Goal: Transaction & Acquisition: Purchase product/service

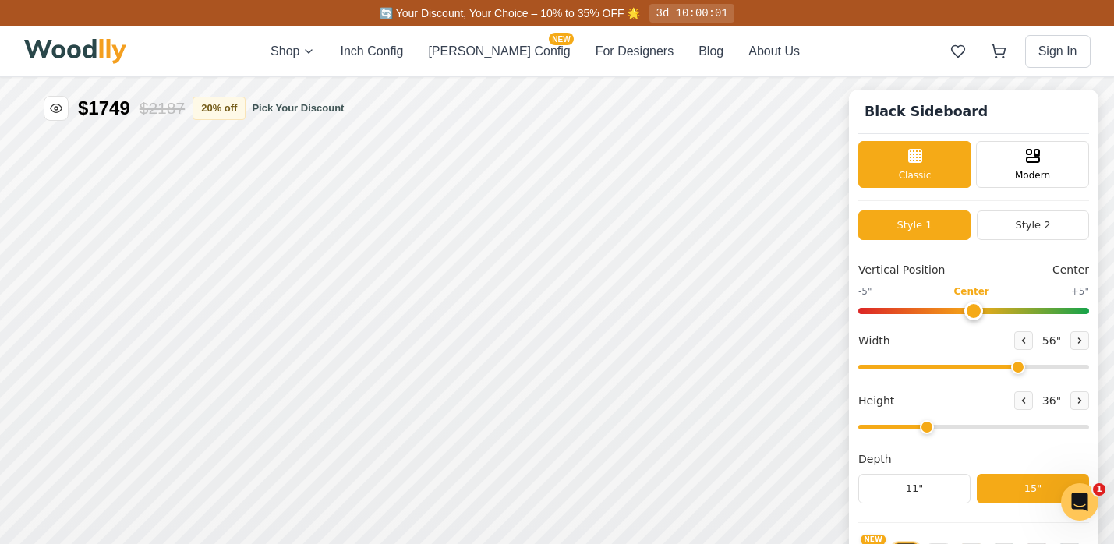
scroll to position [6, 0]
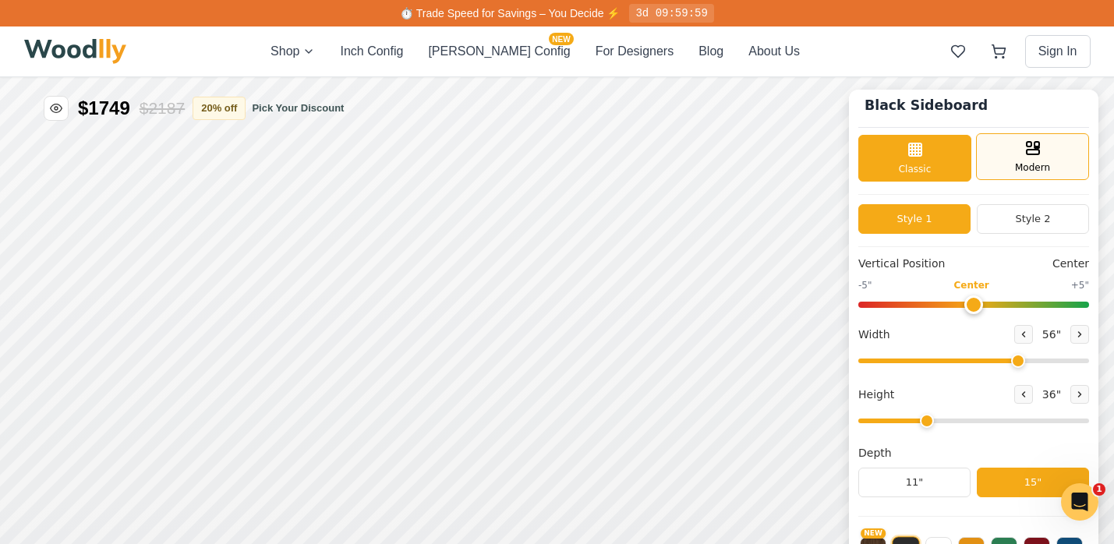
click at [1047, 148] on div "Modern" at bounding box center [1032, 156] width 113 height 47
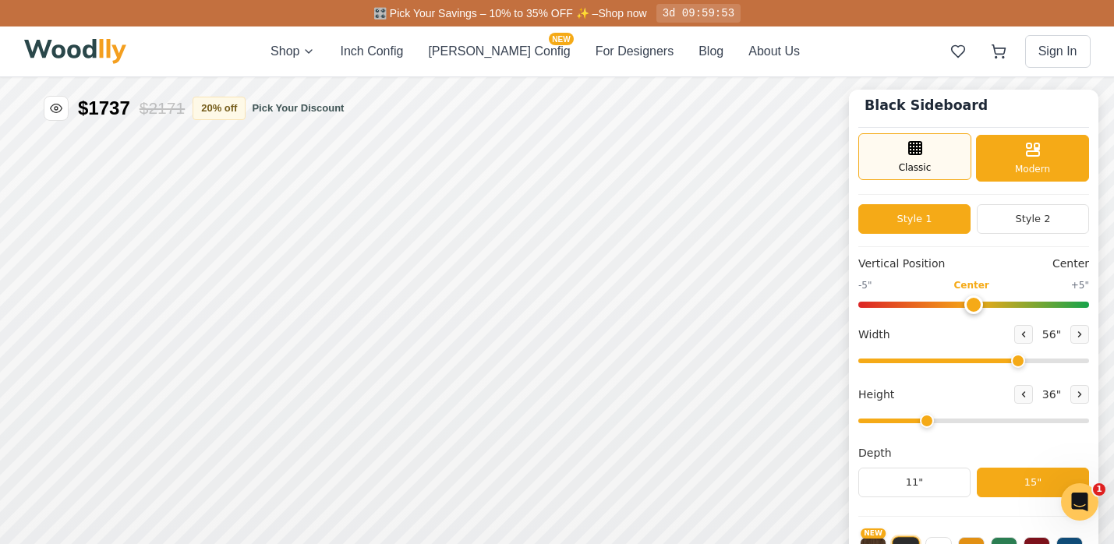
click at [920, 148] on icon at bounding box center [915, 148] width 19 height 19
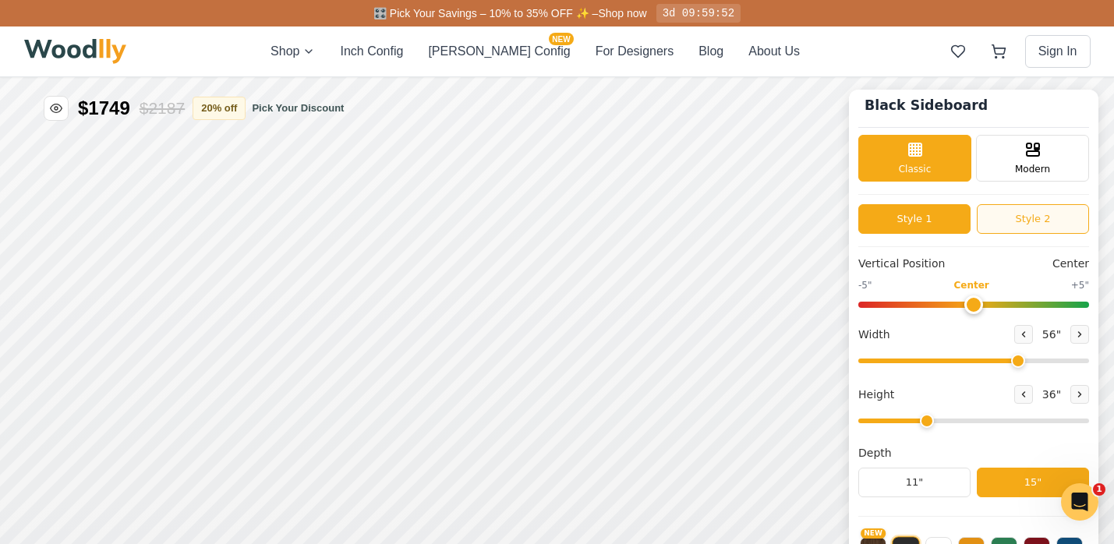
click at [1014, 219] on button "Style 2" at bounding box center [1033, 219] width 112 height 30
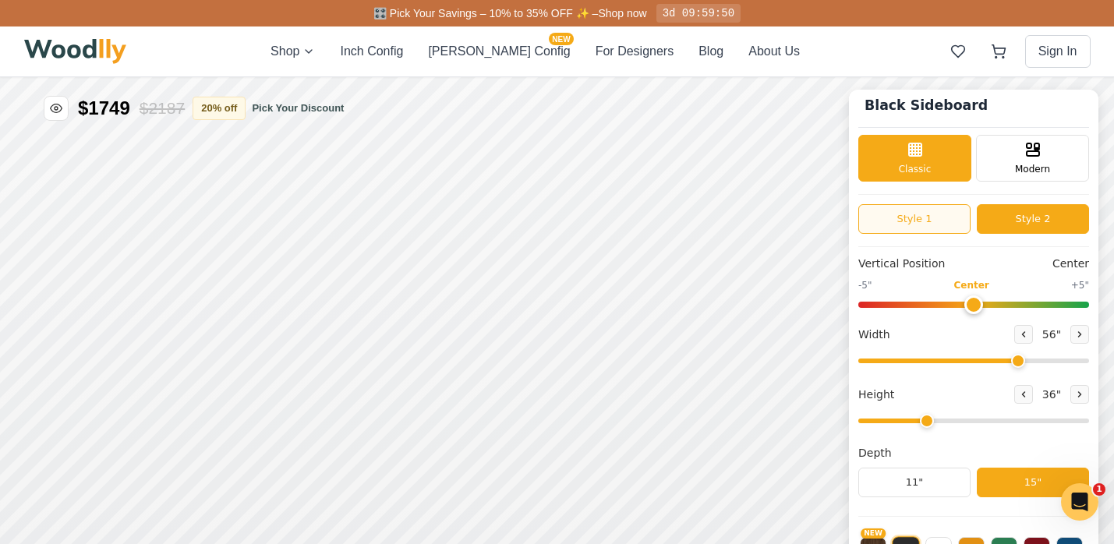
click at [948, 225] on button "Style 1" at bounding box center [915, 219] width 112 height 30
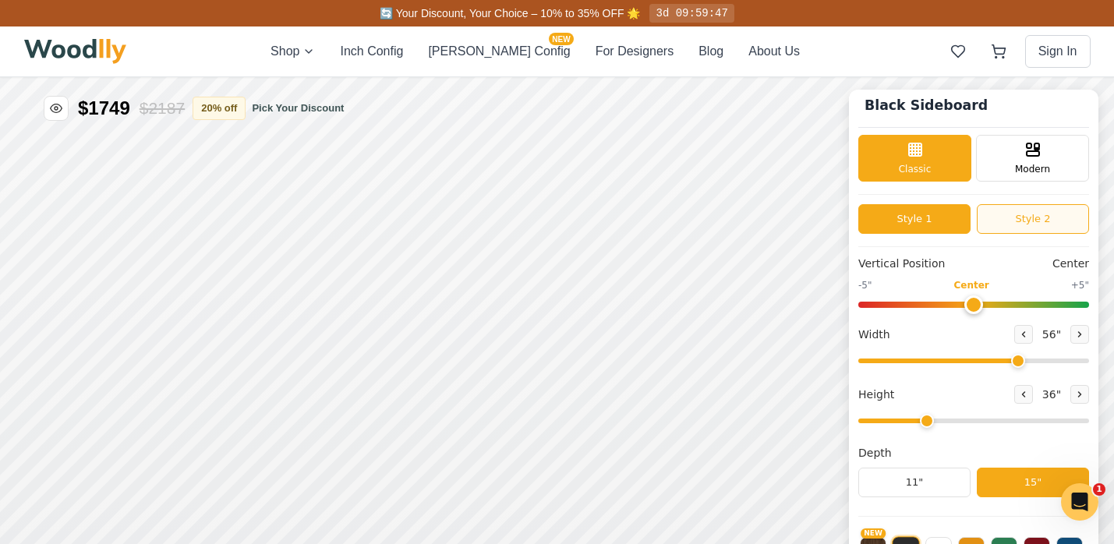
click at [1016, 221] on button "Style 2" at bounding box center [1033, 219] width 112 height 30
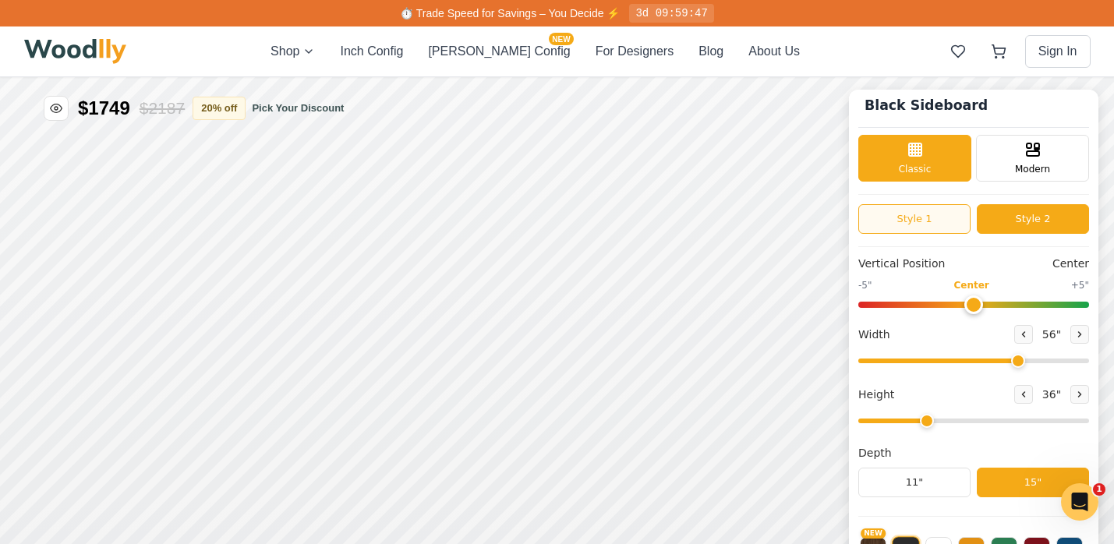
click at [949, 222] on button "Style 1" at bounding box center [915, 219] width 112 height 30
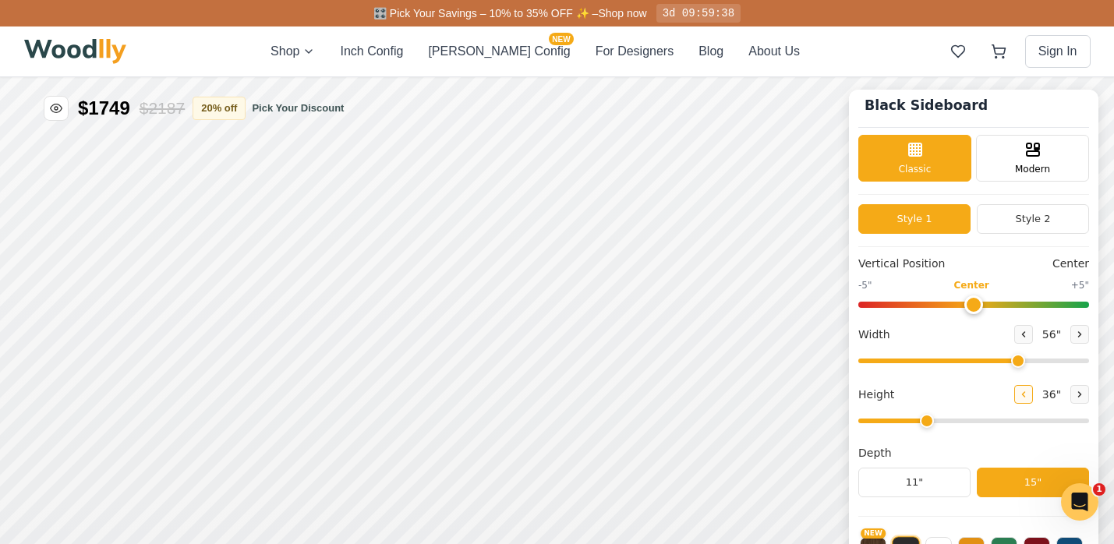
click at [1026, 393] on icon at bounding box center [1023, 394] width 9 height 9
click at [1085, 393] on icon at bounding box center [1079, 394] width 9 height 9
type input "3"
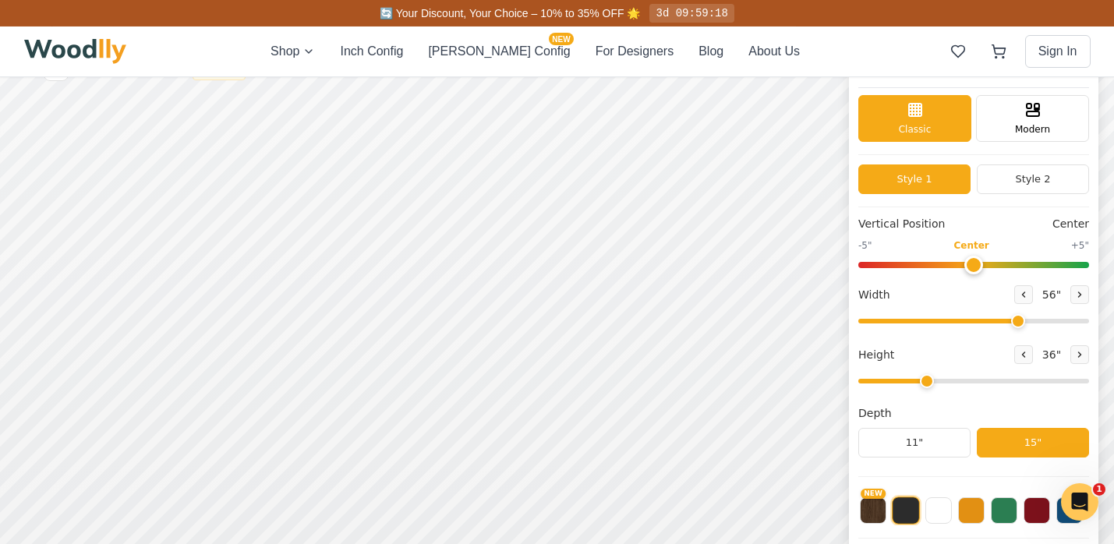
scroll to position [0, 0]
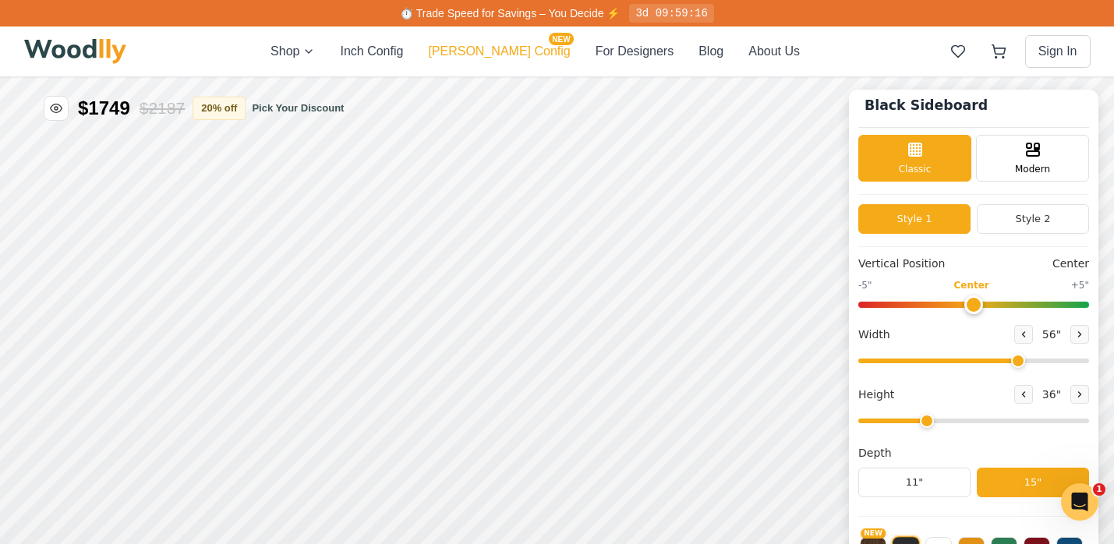
click at [492, 46] on button "[PERSON_NAME] Config NEW" at bounding box center [499, 51] width 142 height 19
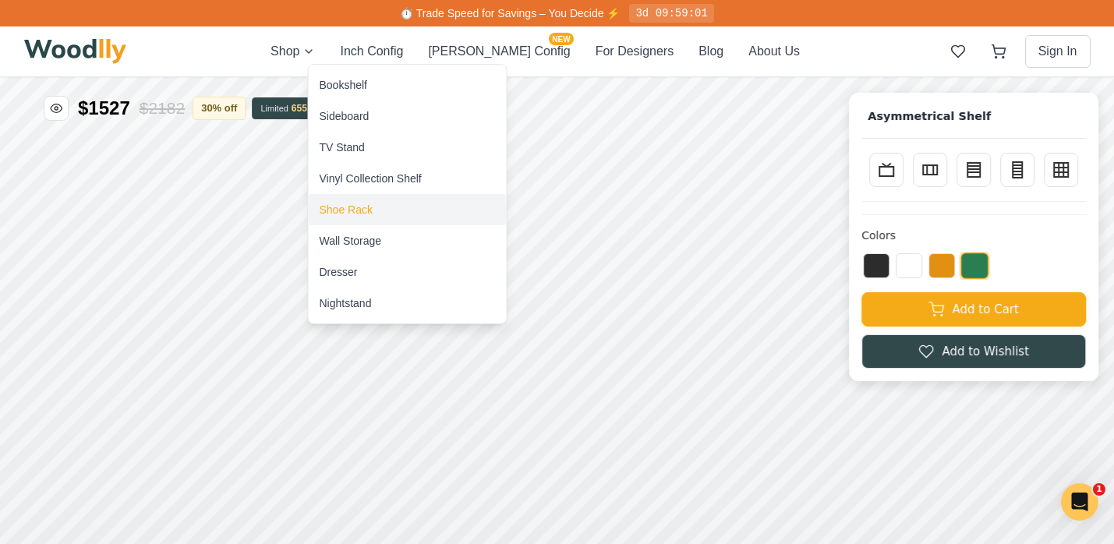
click at [345, 210] on div "Shoe Rack" at bounding box center [346, 210] width 53 height 16
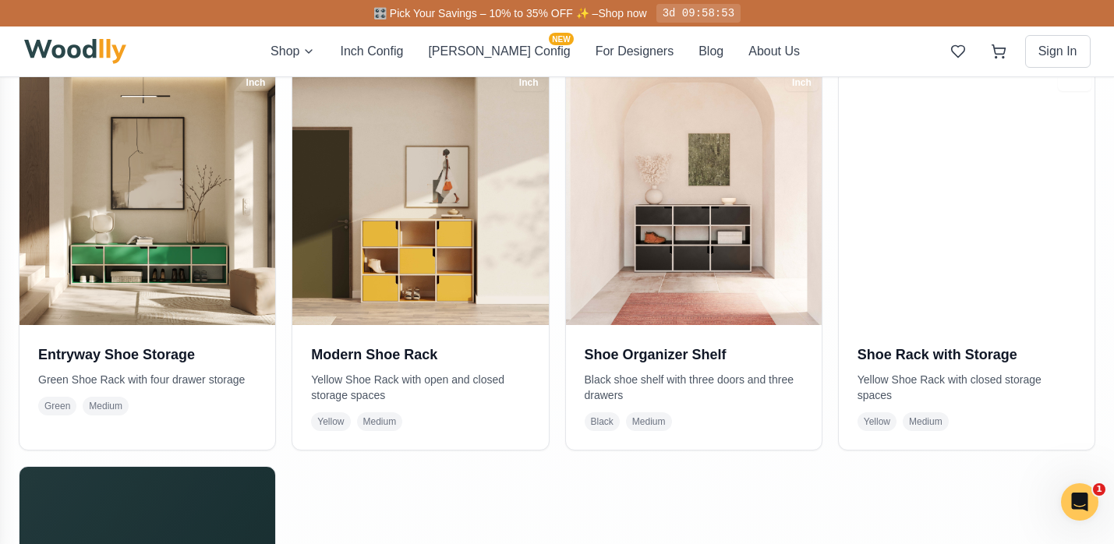
scroll to position [372, 0]
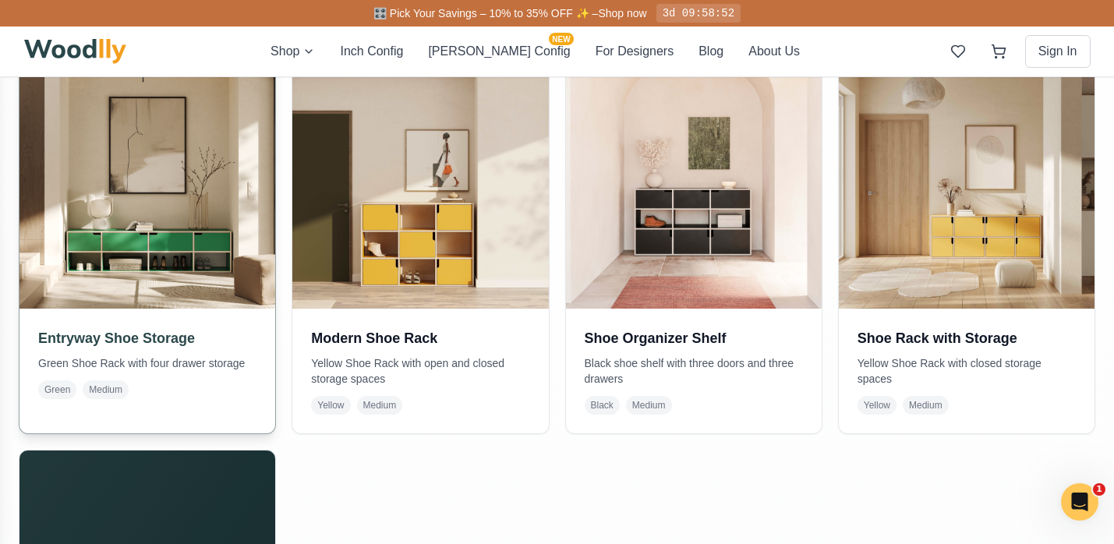
click at [127, 338] on h3 "Entryway Shoe Storage" at bounding box center [147, 339] width 218 height 22
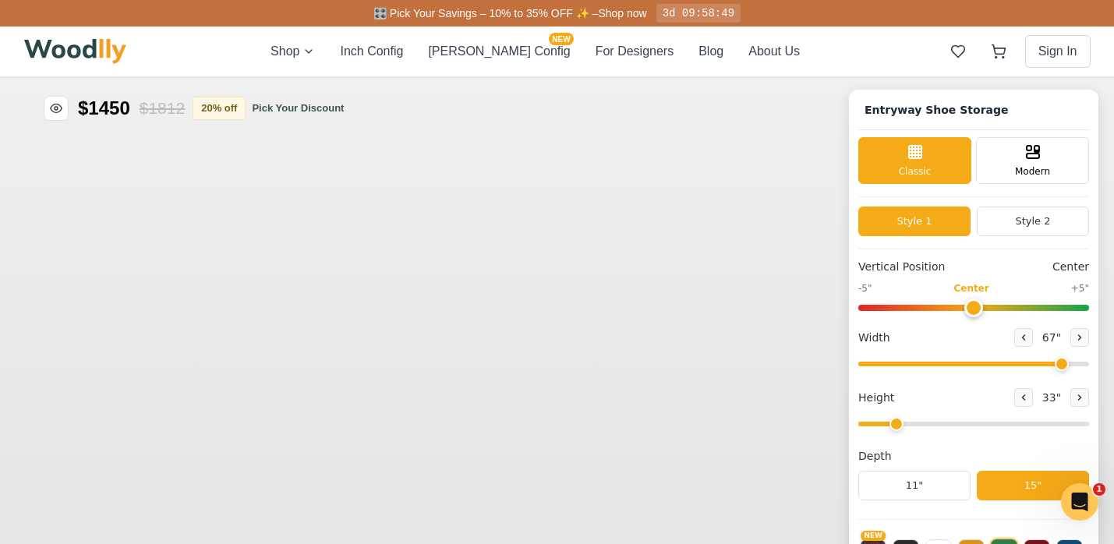
type input "67"
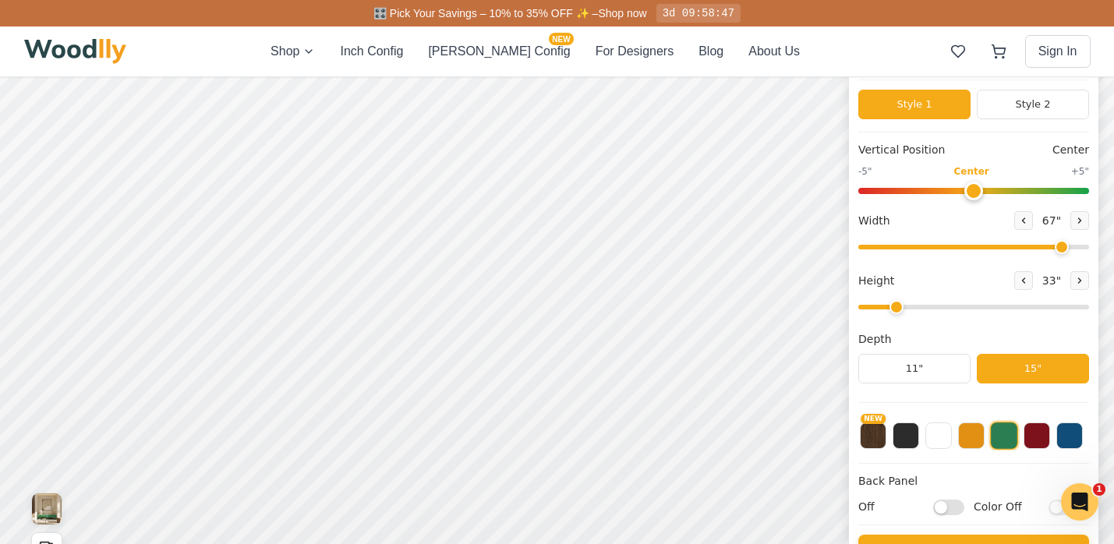
scroll to position [118, 0]
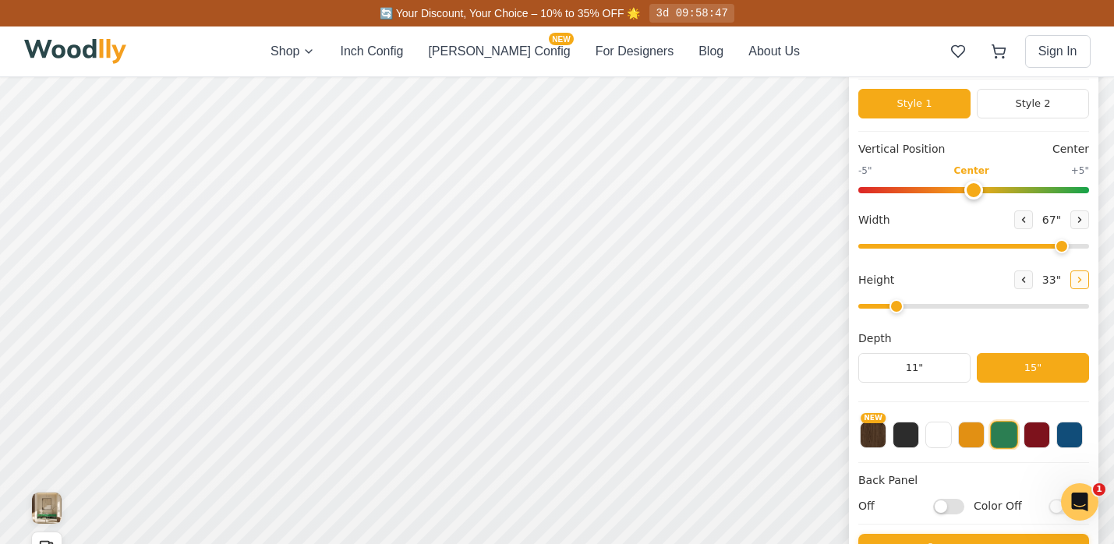
click at [1080, 279] on icon at bounding box center [1079, 279] width 9 height 9
click at [1022, 271] on button at bounding box center [1023, 280] width 19 height 19
type input "2"
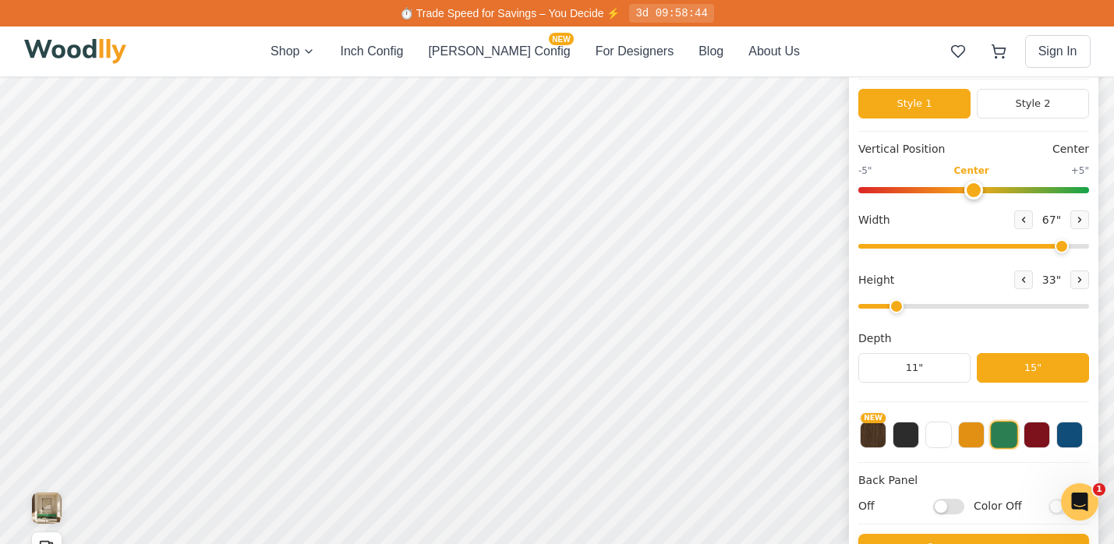
click at [1060, 244] on input "range" at bounding box center [974, 246] width 231 height 5
click at [1023, 219] on icon at bounding box center [1024, 220] width 2 height 5
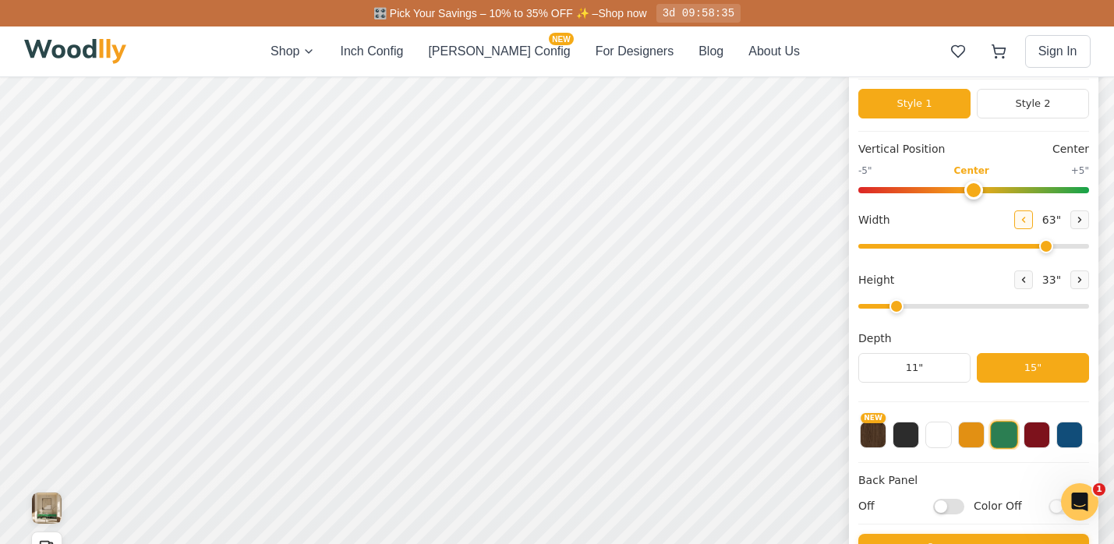
click at [1023, 219] on icon at bounding box center [1024, 220] width 2 height 5
type input "62"
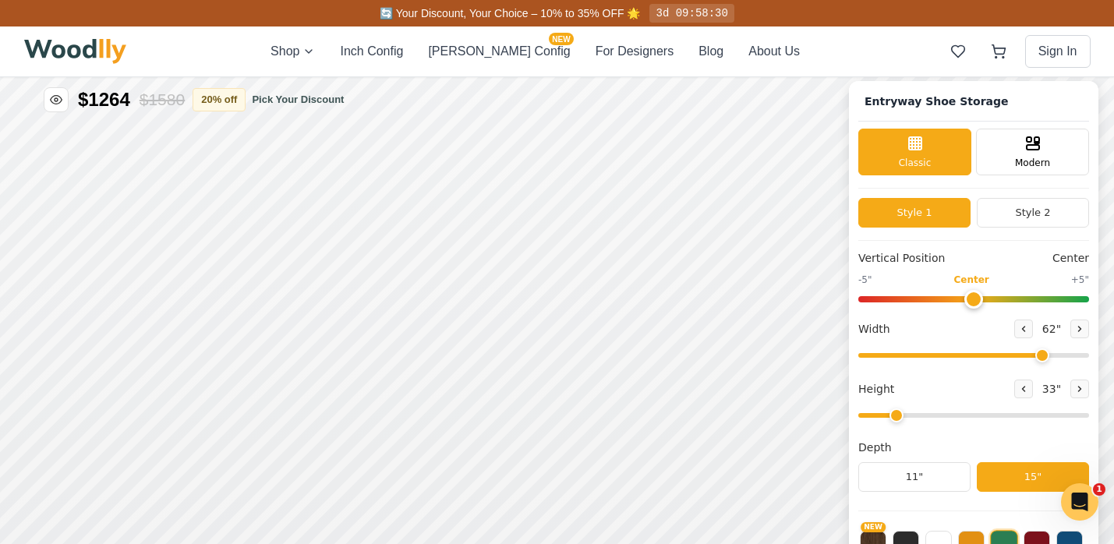
scroll to position [5, 0]
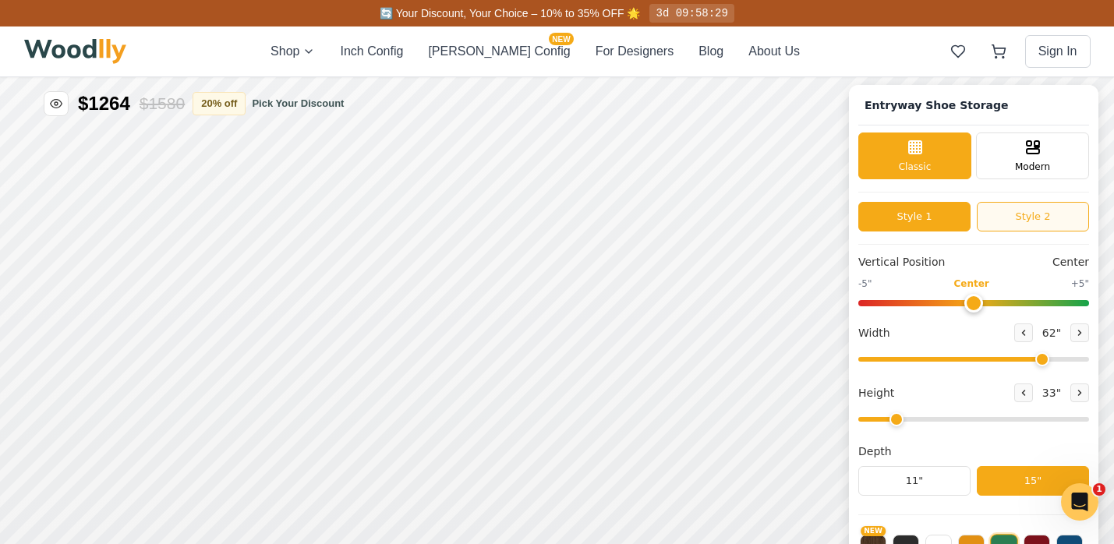
click at [1026, 214] on button "Style 2" at bounding box center [1033, 217] width 112 height 30
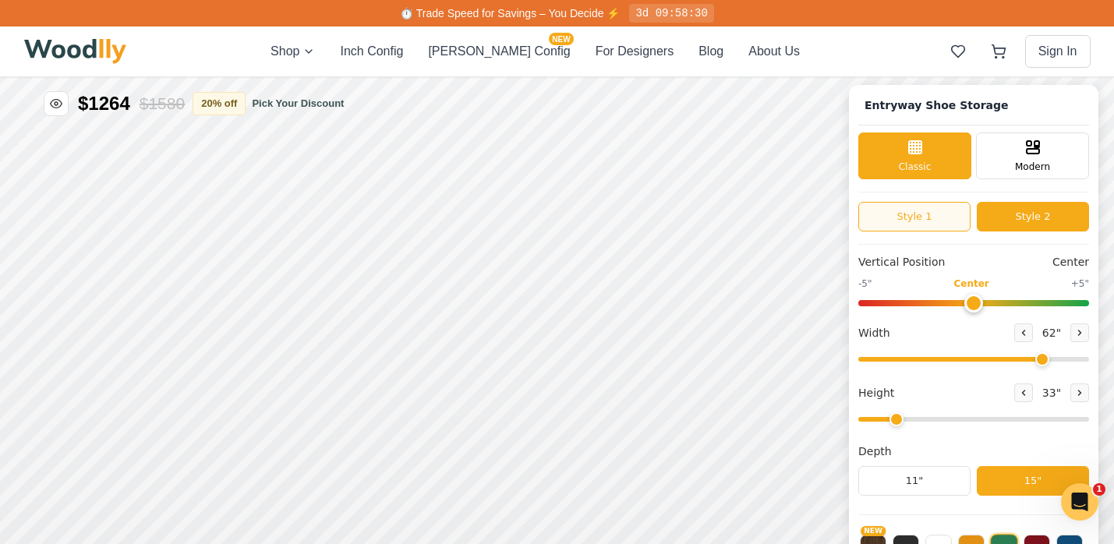
click at [951, 216] on button "Style 1" at bounding box center [915, 217] width 112 height 30
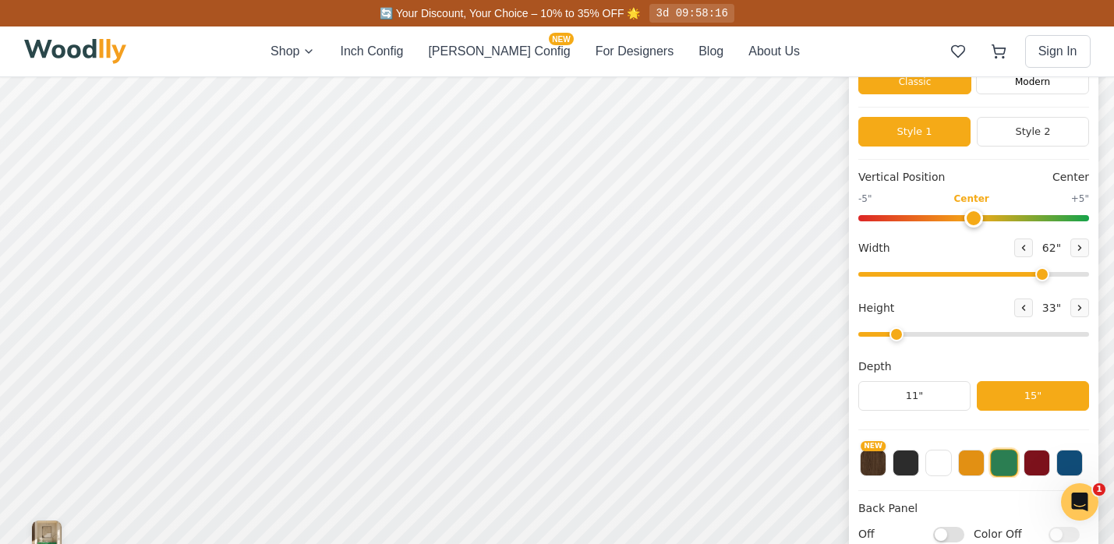
scroll to position [89, 0]
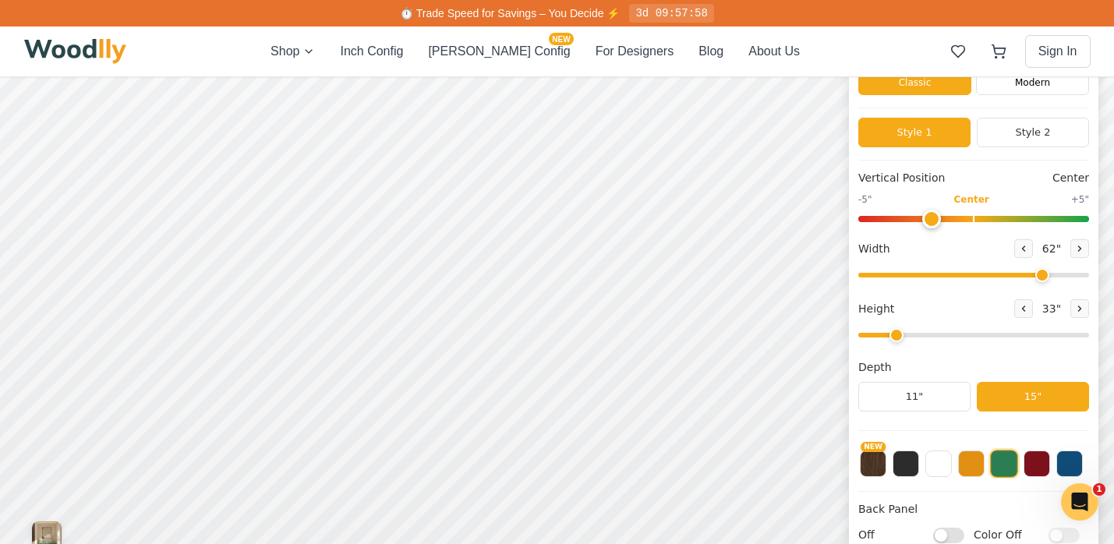
click at [940, 219] on input "range" at bounding box center [974, 219] width 231 height 6
click at [905, 218] on input "range" at bounding box center [974, 219] width 231 height 6
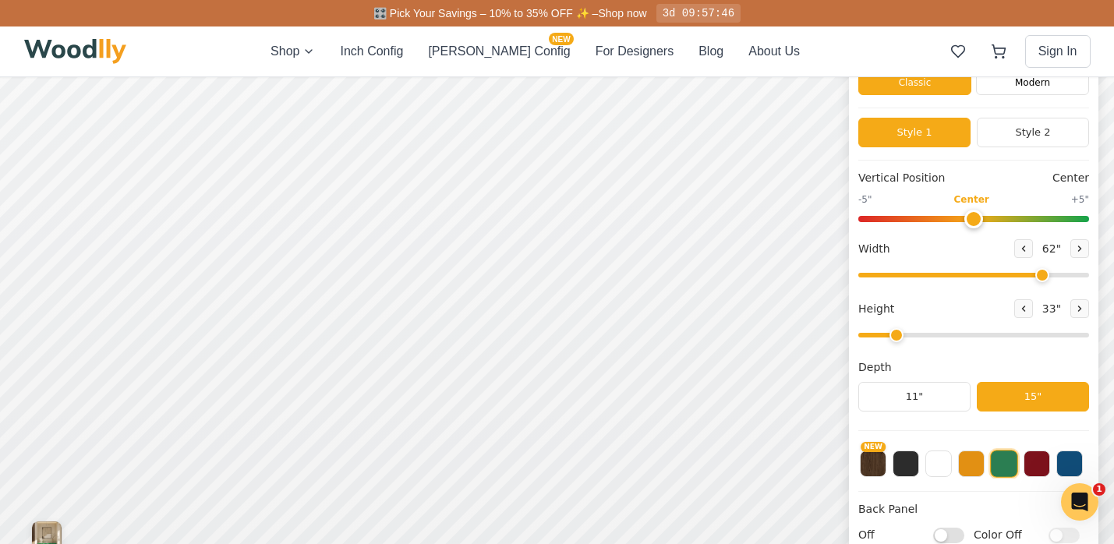
drag, startPoint x: 915, startPoint y: 218, endPoint x: 980, endPoint y: 216, distance: 65.5
type input "0"
click at [980, 216] on input "range" at bounding box center [974, 219] width 231 height 6
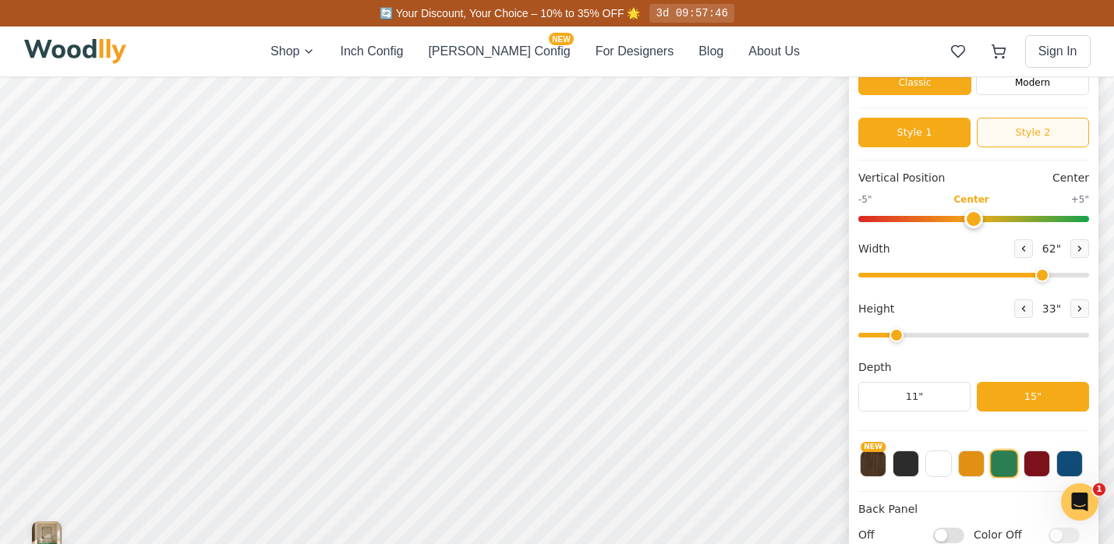
click at [1033, 137] on button "Style 2" at bounding box center [1033, 133] width 112 height 30
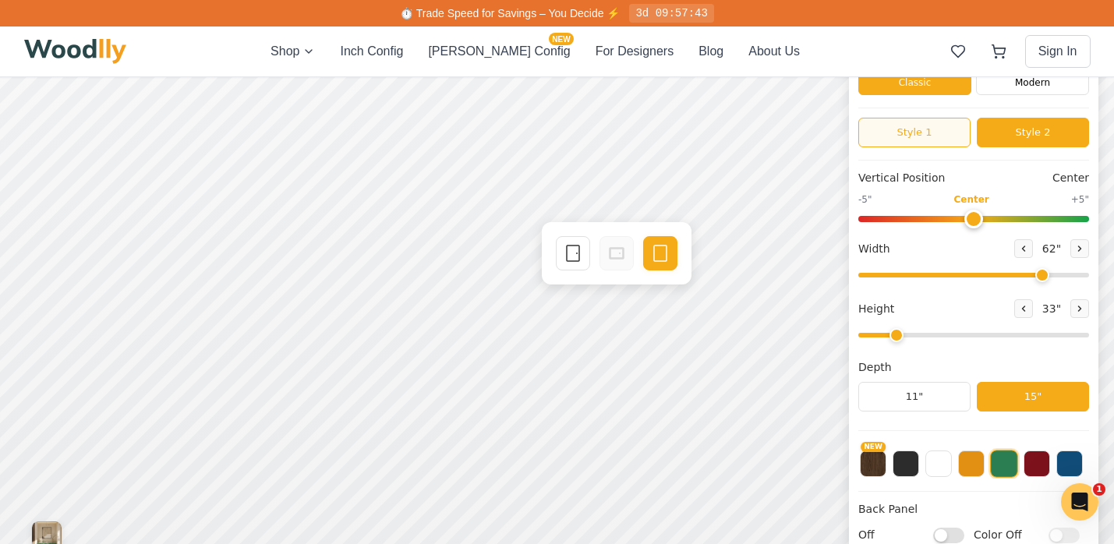
click at [886, 137] on button "Style 1" at bounding box center [915, 133] width 112 height 30
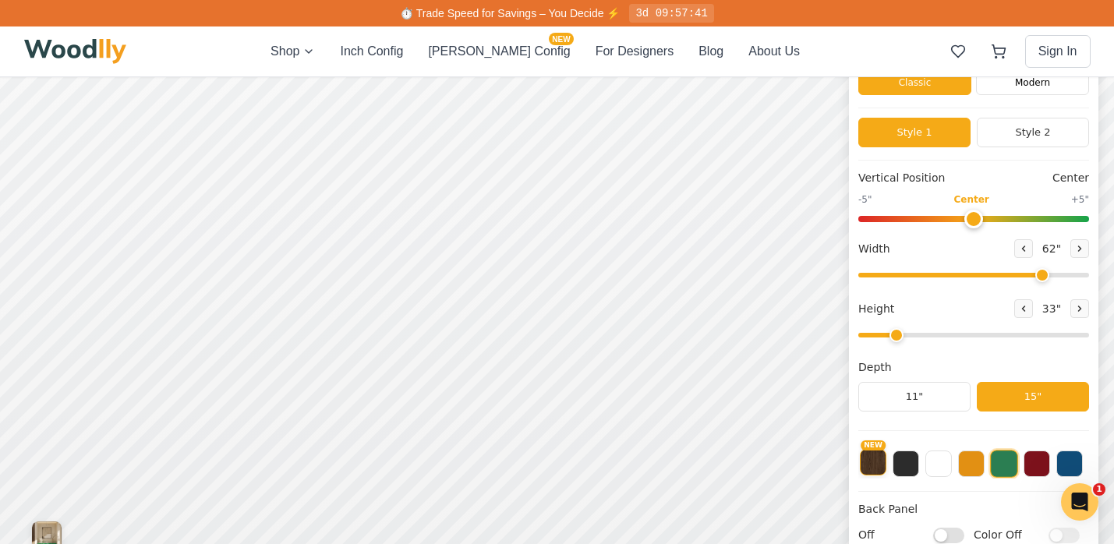
click at [867, 466] on button "NEW" at bounding box center [873, 462] width 27 height 27
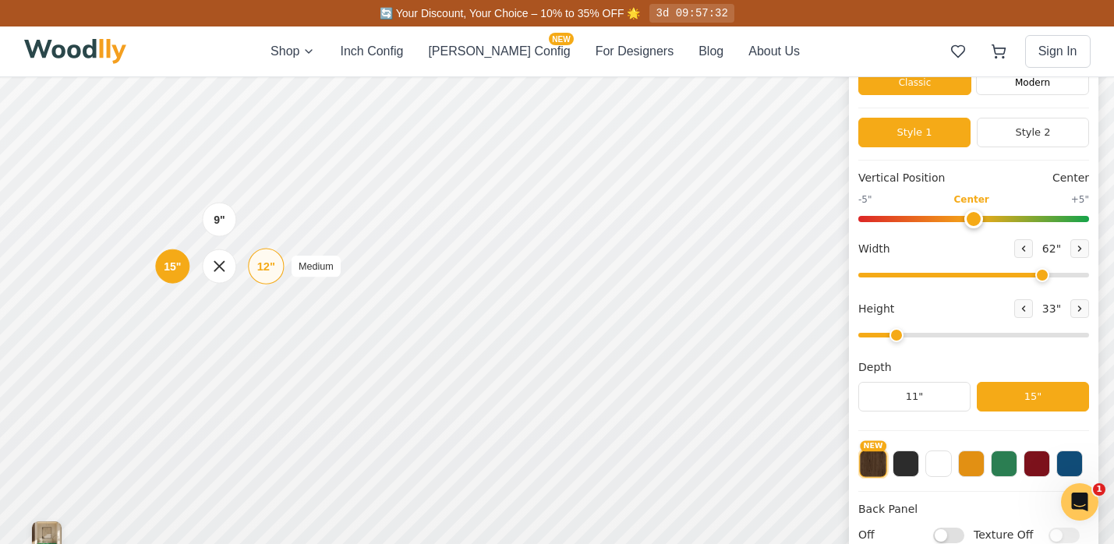
click at [271, 268] on div "12"" at bounding box center [266, 266] width 18 height 17
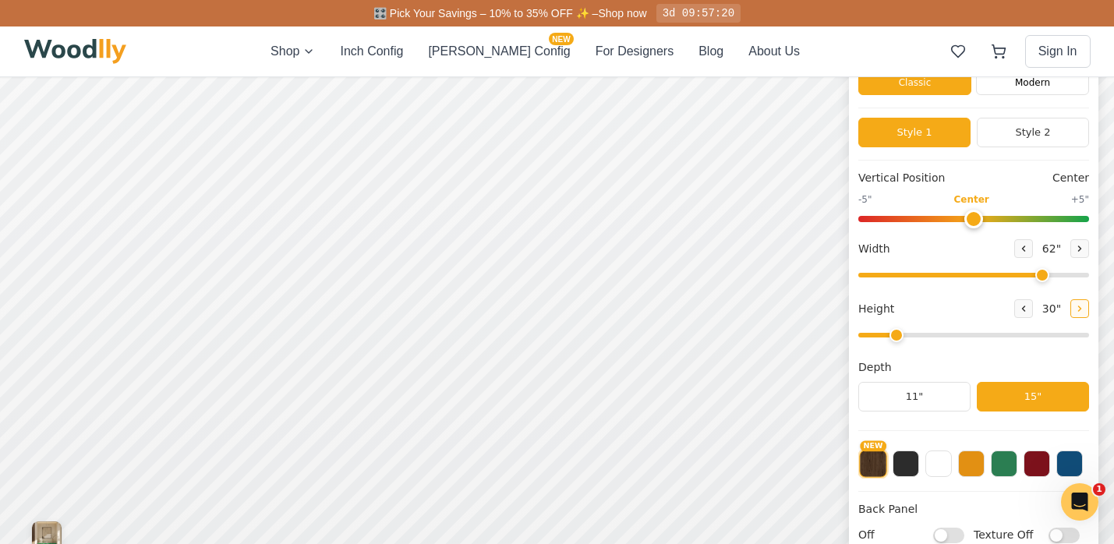
click at [1078, 304] on icon at bounding box center [1079, 308] width 9 height 9
click at [1024, 310] on icon at bounding box center [1024, 308] width 2 height 5
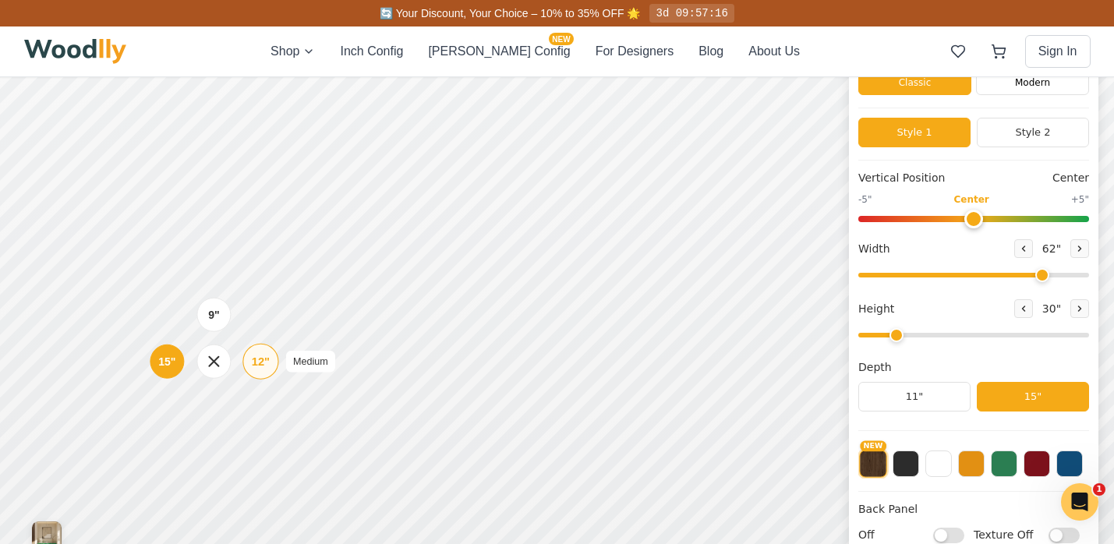
click at [265, 363] on div "12"" at bounding box center [261, 361] width 18 height 17
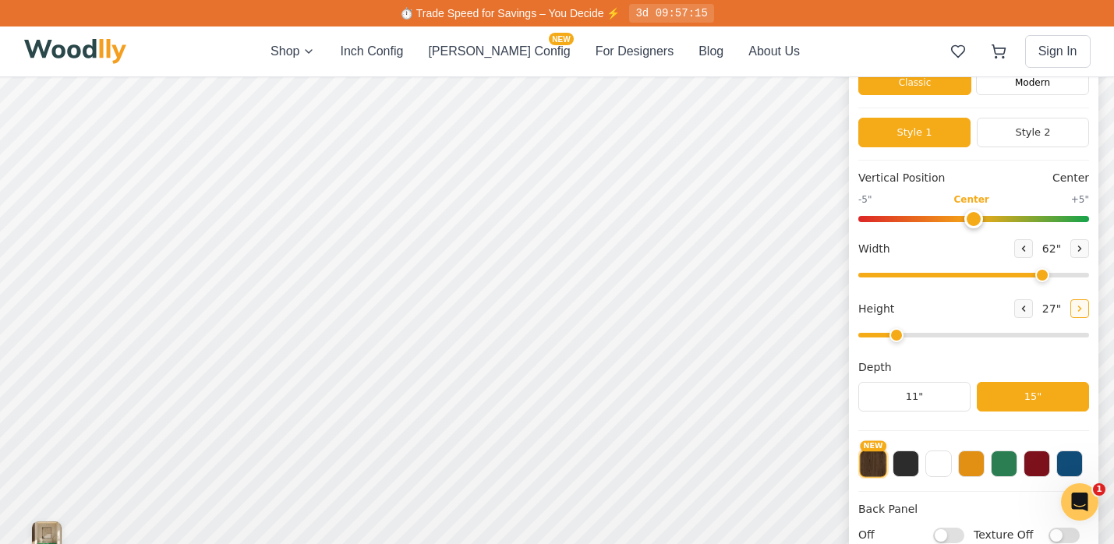
click at [1083, 311] on icon at bounding box center [1079, 308] width 9 height 9
click at [1029, 311] on icon at bounding box center [1023, 308] width 9 height 9
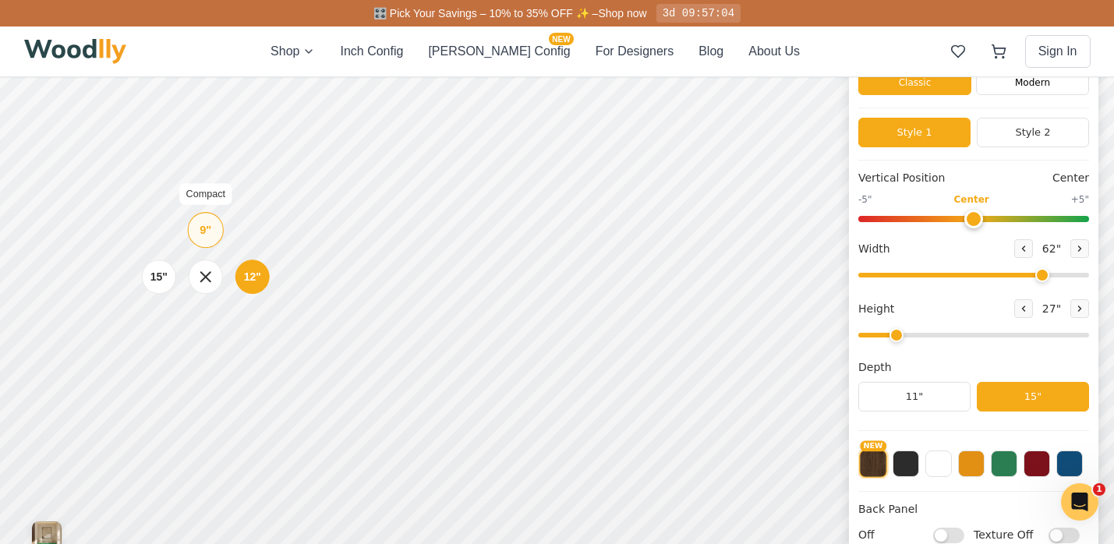
click at [201, 225] on div "9"" at bounding box center [206, 229] width 12 height 17
click at [1085, 307] on button at bounding box center [1080, 308] width 19 height 19
type input "3"
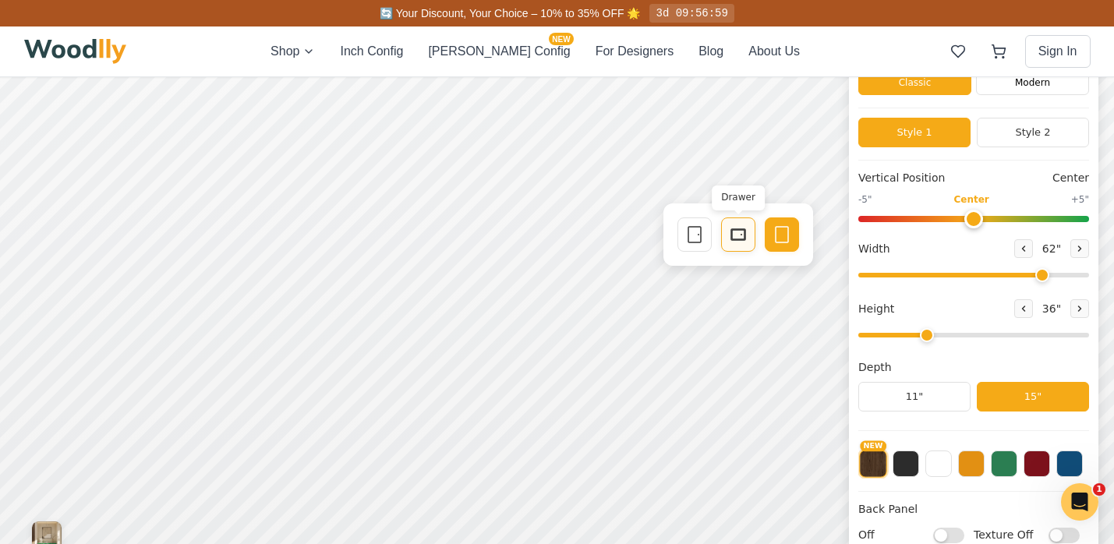
click at [750, 237] on div "Drawer" at bounding box center [738, 235] width 34 height 34
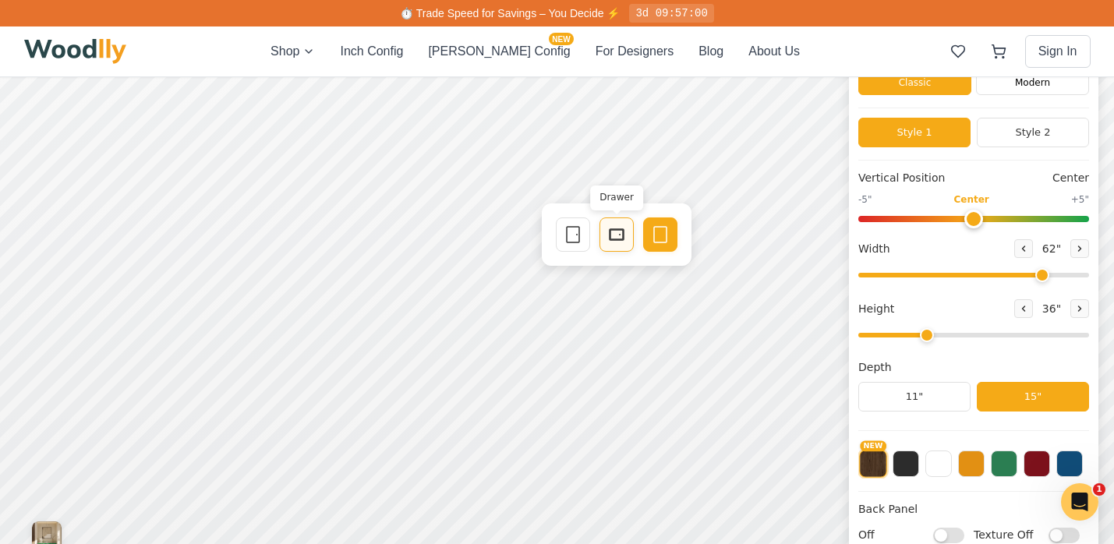
click at [615, 240] on rect at bounding box center [617, 234] width 14 height 11
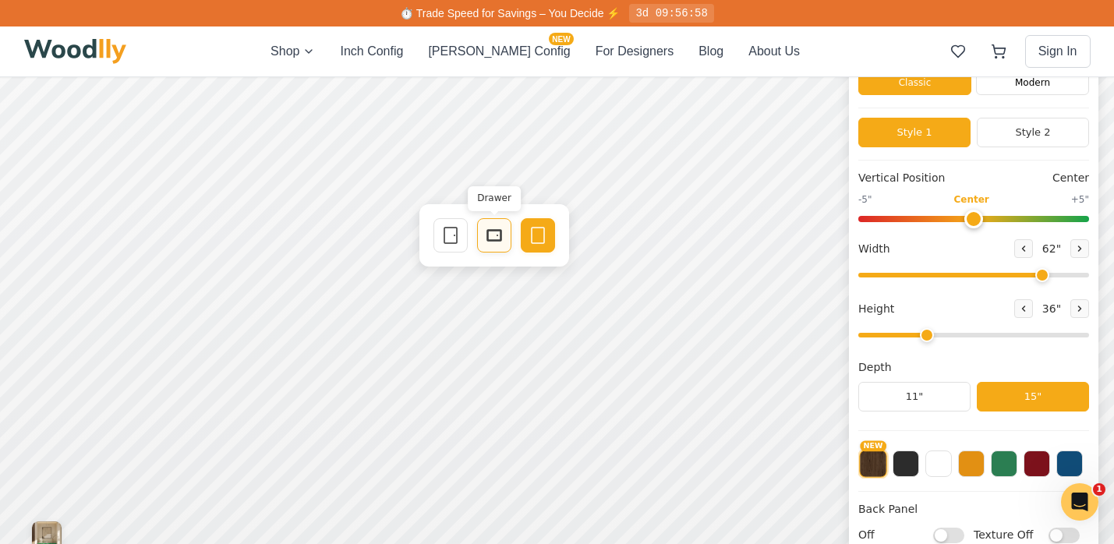
click at [508, 244] on div "Drawer" at bounding box center [494, 235] width 34 height 34
